Goal: Transaction & Acquisition: Purchase product/service

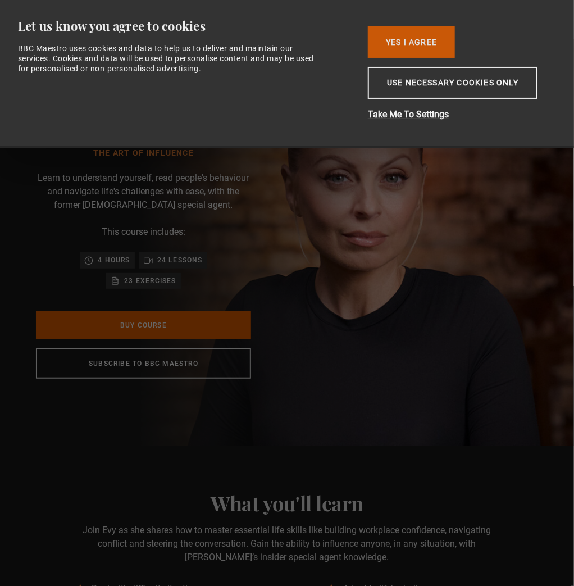
click at [393, 31] on button "Yes I Agree" at bounding box center [411, 41] width 87 height 31
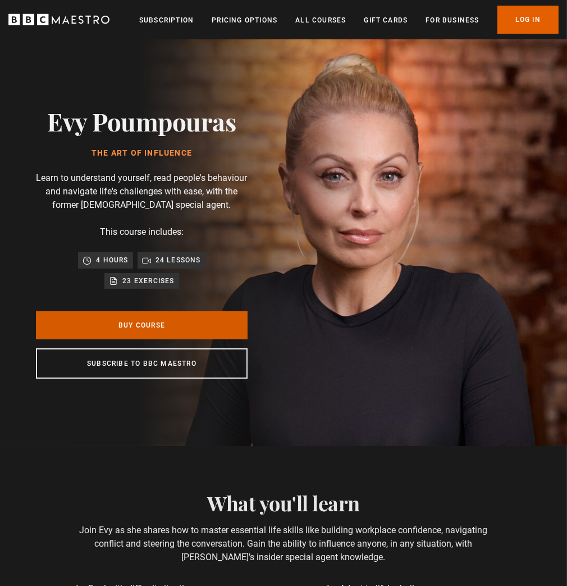
scroll to position [0, 142]
click at [142, 329] on link "Buy Course" at bounding box center [142, 325] width 212 height 28
